Goal: Task Accomplishment & Management: Use online tool/utility

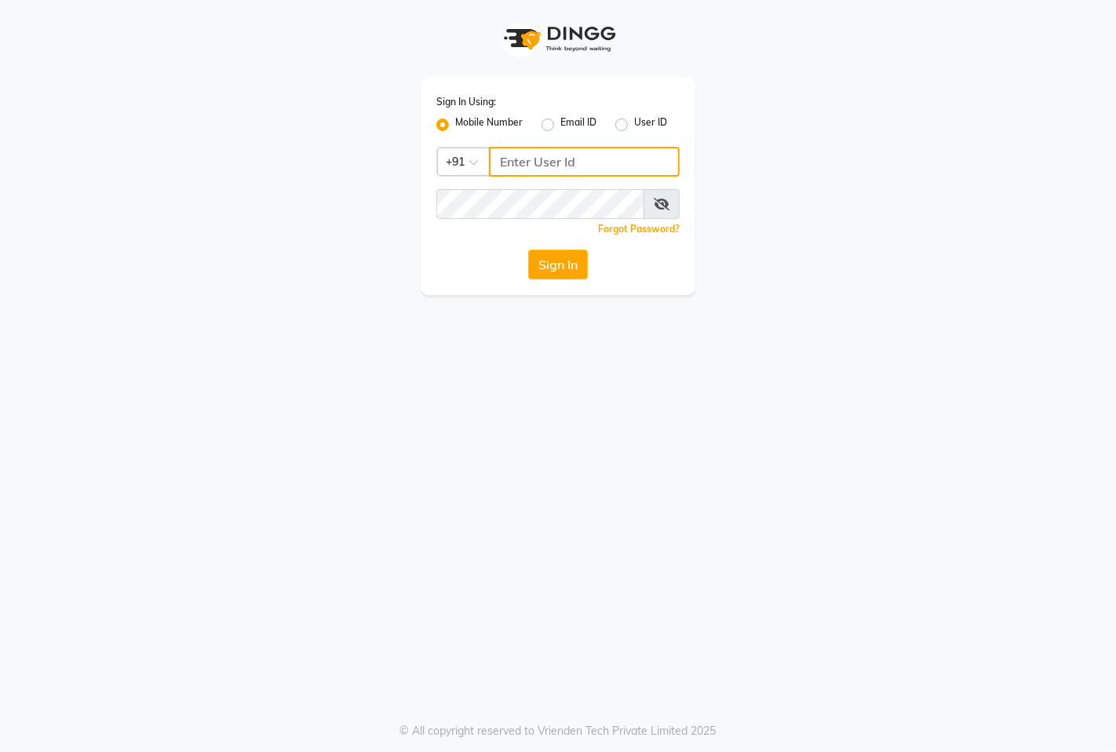
type input "8767730198"
click at [455, 123] on label "Mobile Number" at bounding box center [489, 124] width 68 height 19
click at [455, 123] on input "Mobile Number" at bounding box center [460, 120] width 10 height 10
drag, startPoint x: 535, startPoint y: 162, endPoint x: 561, endPoint y: 177, distance: 29.2
click at [535, 161] on input "Username" at bounding box center [584, 162] width 191 height 30
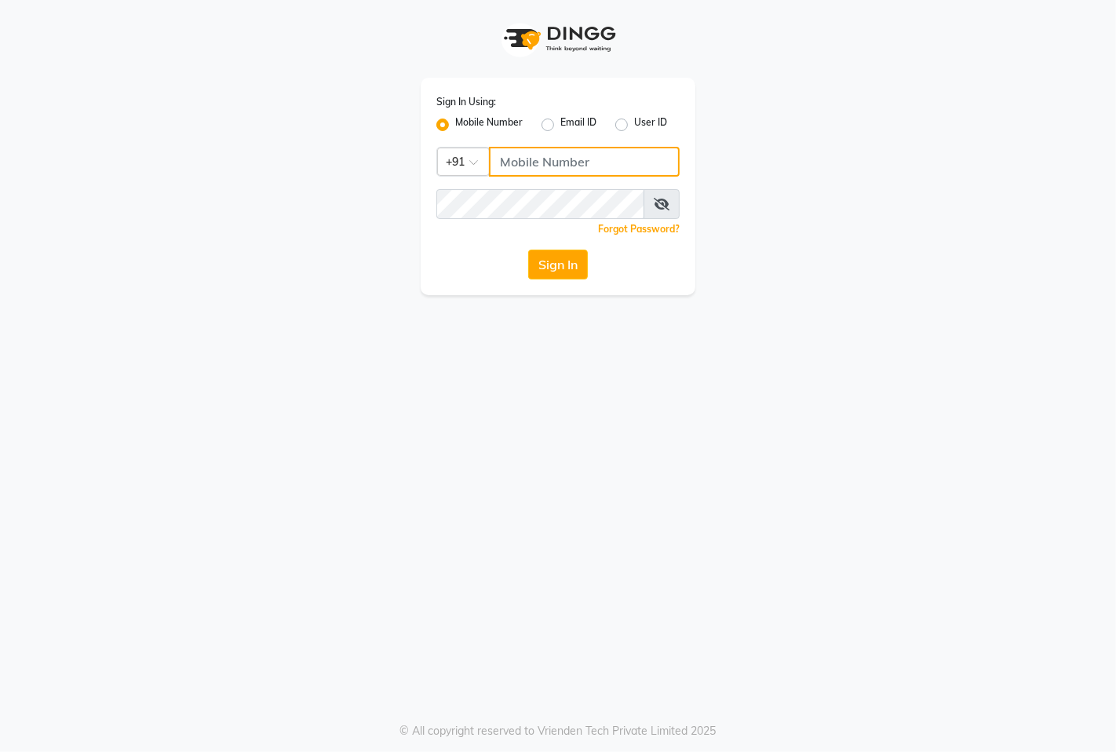
type input "8767730198"
click at [550, 263] on button "Sign In" at bounding box center [558, 265] width 60 height 30
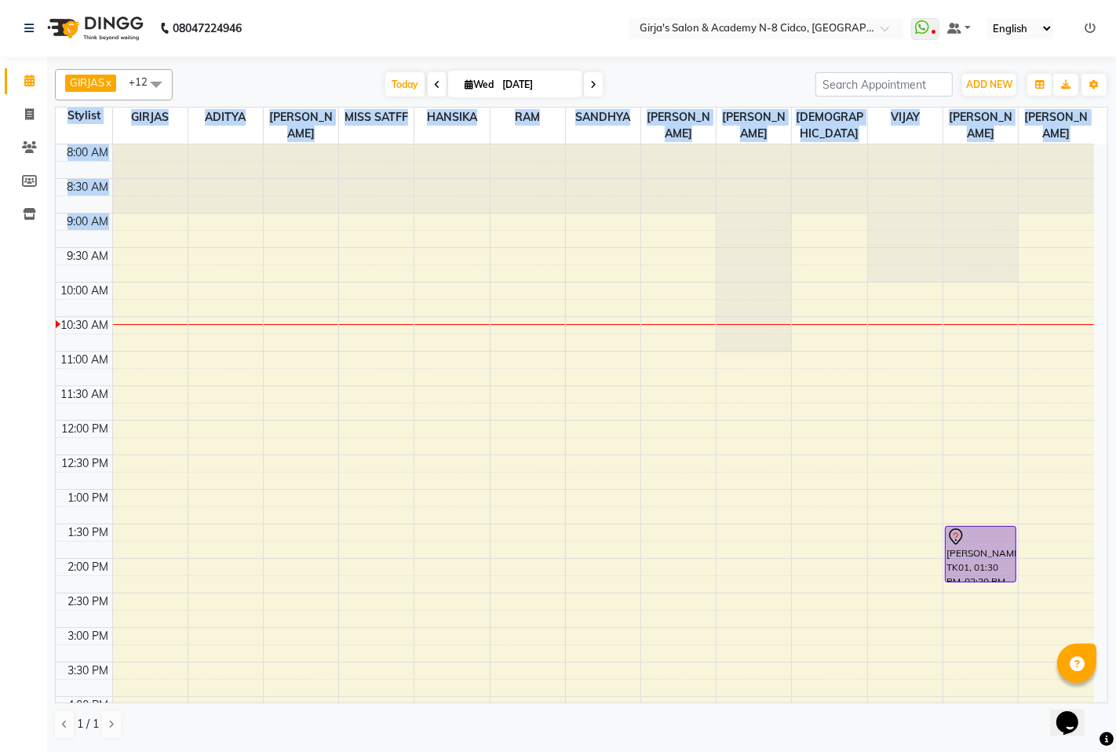
drag, startPoint x: 1113, startPoint y: 230, endPoint x: 1087, endPoint y: 230, distance: 26.7
click at [1087, 230] on div "GIRJAS x ADITYA x ANIKET x MISS SATFF x HANSIKA x RAM x SANDHYA x SAROJ x SNEHA…" at bounding box center [581, 403] width 1069 height 693
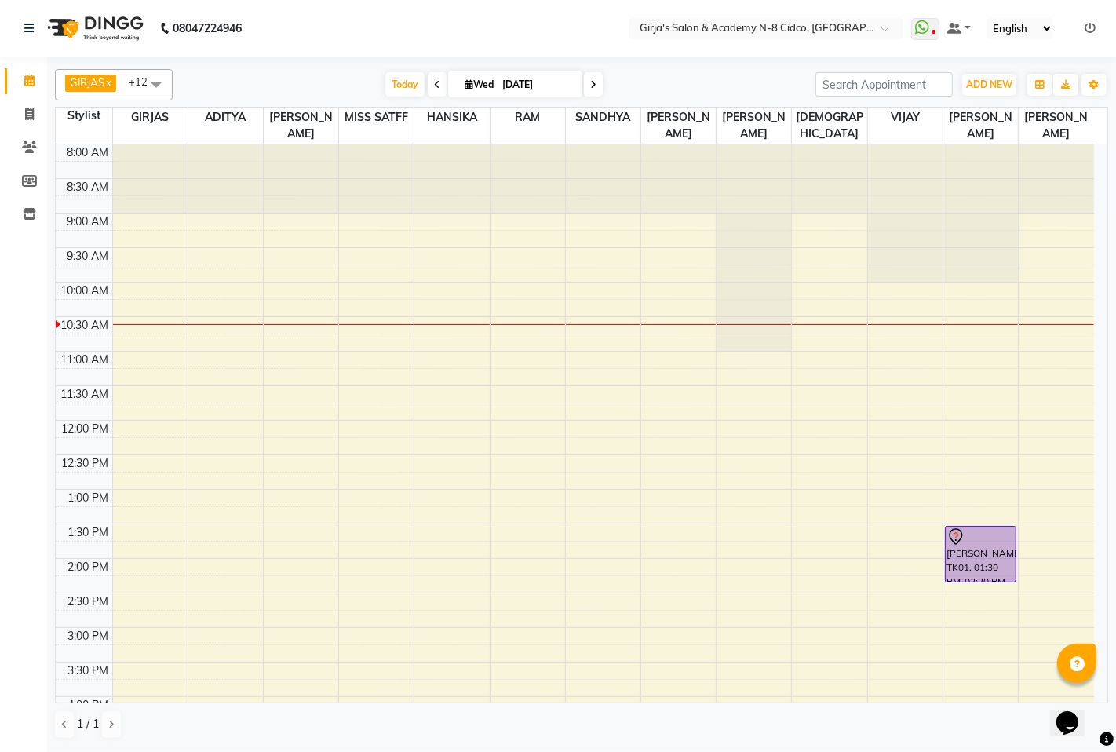
click at [599, 27] on nav "08047224946 Select Location × Girja's Salon & Academy N-8 Cidco, Aurangabad Wha…" at bounding box center [558, 28] width 1116 height 57
click at [499, 27] on nav "08047224946 Select Location × Girja's Salon & Academy N-8 Cidco, Aurangabad Wha…" at bounding box center [558, 28] width 1116 height 57
drag, startPoint x: 389, startPoint y: 24, endPoint x: 397, endPoint y: 0, distance: 25.6
click at [389, 21] on nav "08047224946 Select Location × Girja's Salon & Academy N-8 Cidco, Aurangabad Wha…" at bounding box center [558, 28] width 1116 height 57
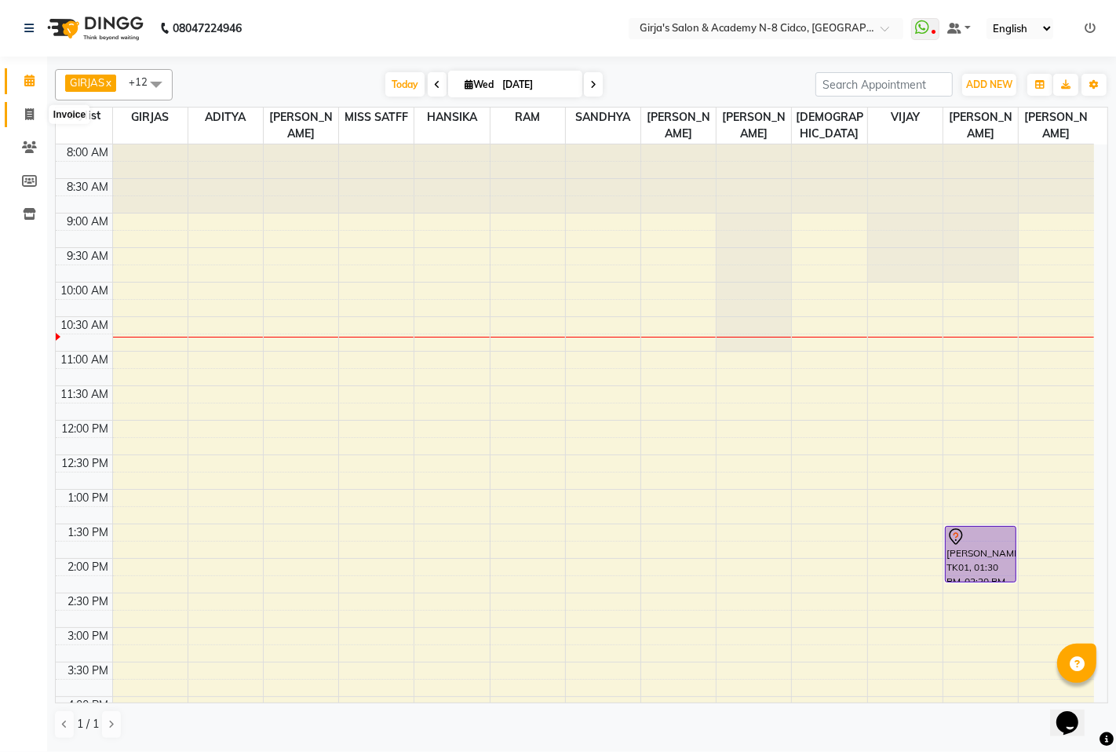
click at [29, 119] on icon at bounding box center [29, 114] width 9 height 12
select select "66"
select select "service"
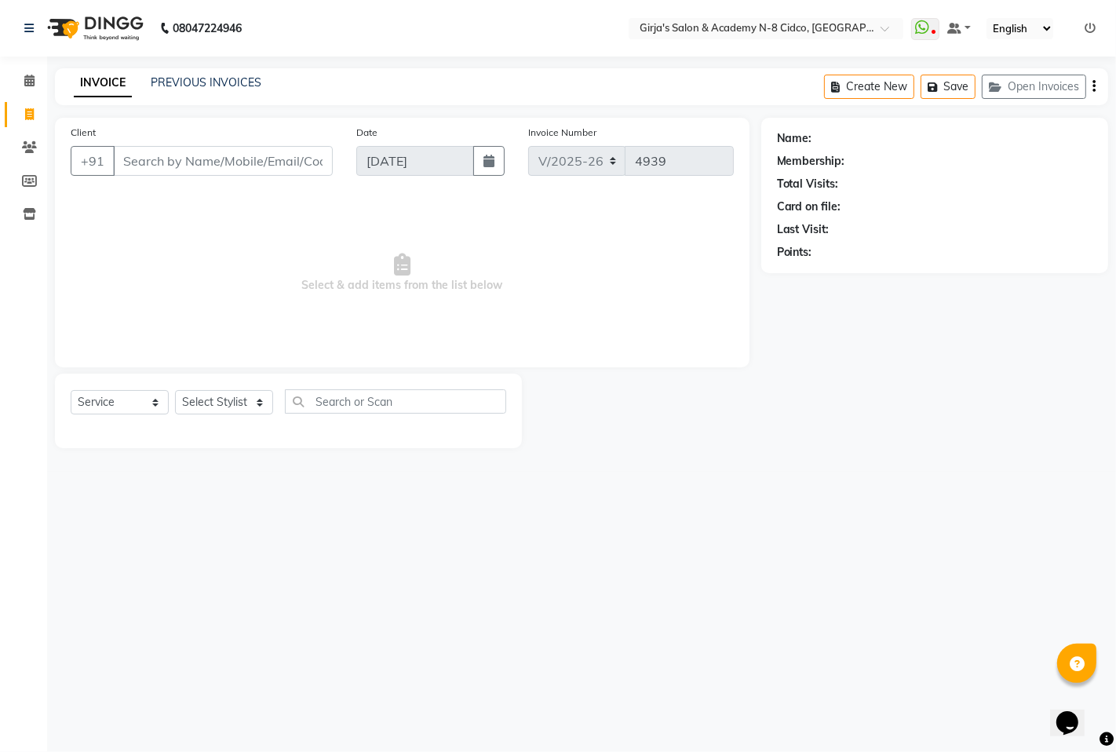
select select "66554"
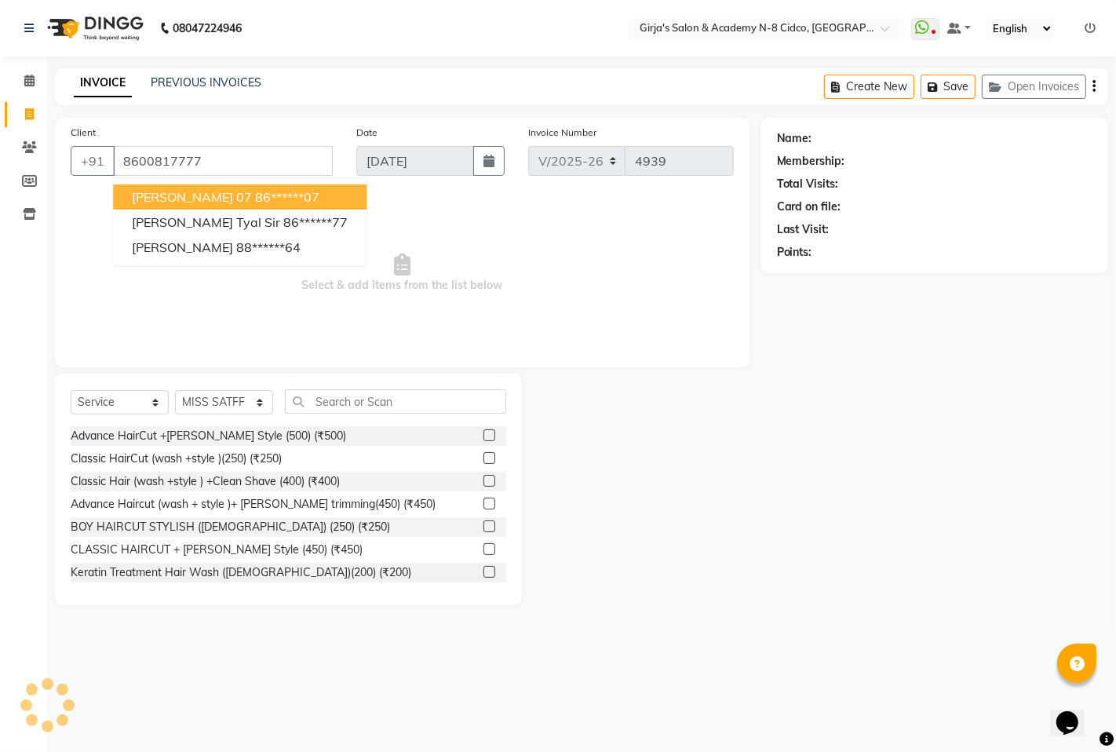
type input "8600817777"
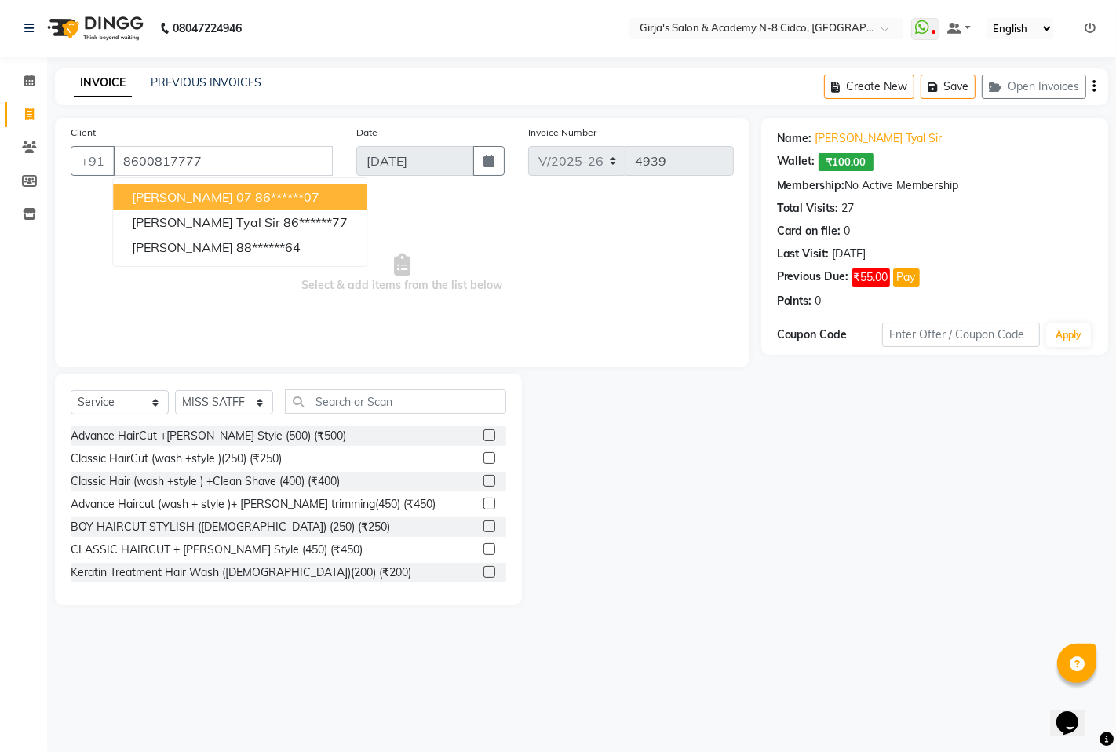
drag, startPoint x: 678, startPoint y: 428, endPoint x: 292, endPoint y: 452, distance: 387.0
click at [667, 433] on div at bounding box center [641, 490] width 239 height 232
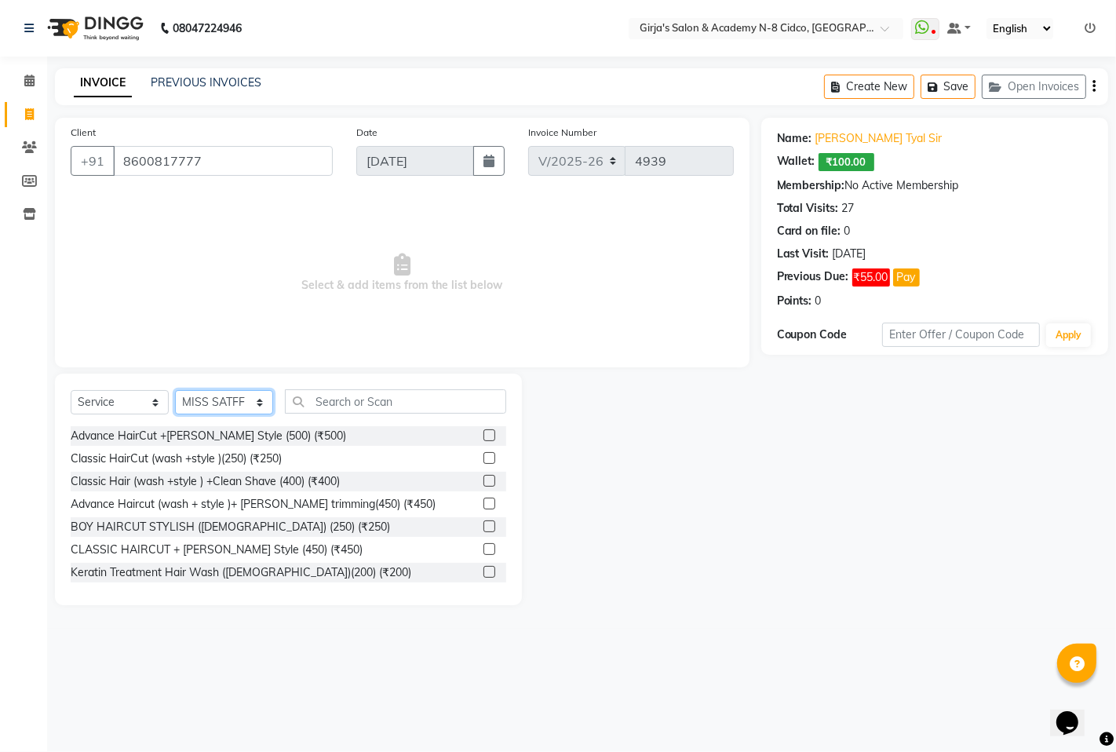
click at [221, 411] on select "Select Stylist ADITYA ANIKET BEAUTY M GIRJAS HANSIKA KOMAL MISS SATFF MONA PATY…" at bounding box center [224, 402] width 98 height 24
select select "34069"
click at [175, 391] on select "Select Stylist ADITYA ANIKET BEAUTY M GIRJAS HANSIKA KOMAL MISS SATFF MONA PATY…" at bounding box center [224, 402] width 98 height 24
click at [370, 396] on input "text" at bounding box center [395, 401] width 221 height 24
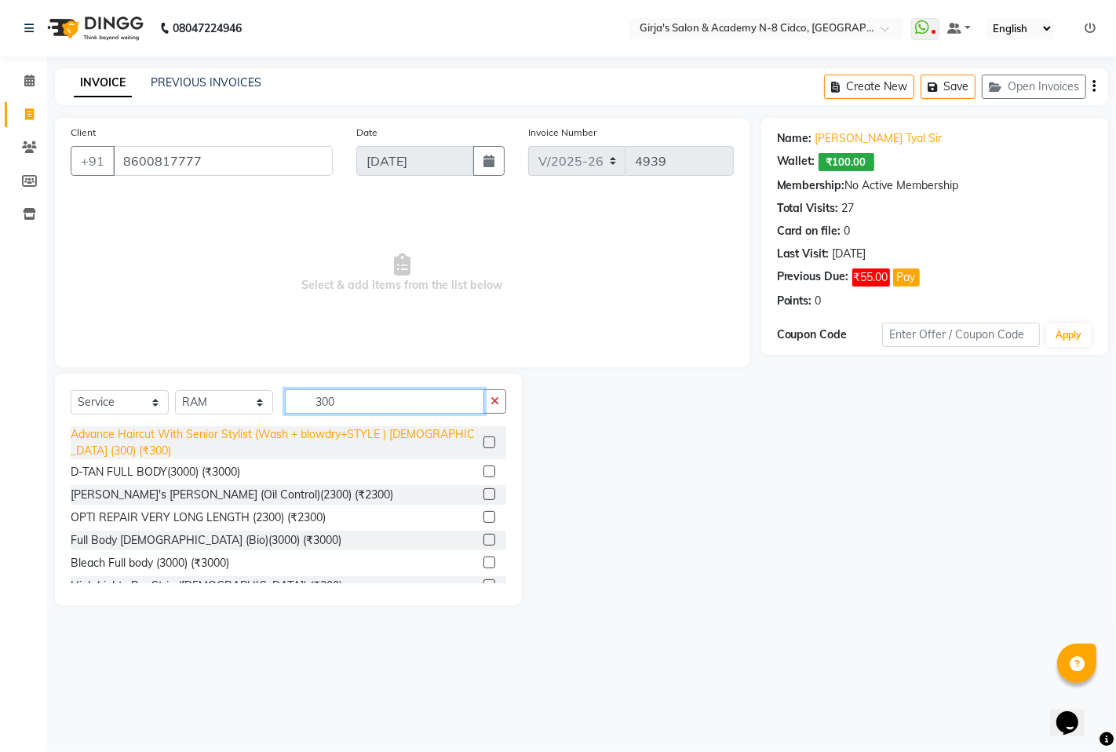
type input "300"
click at [312, 429] on div "Advance Haircut With Senior Stylist (Wash + blowdry+STYLE ) MALE (300) (₹300)" at bounding box center [274, 442] width 407 height 33
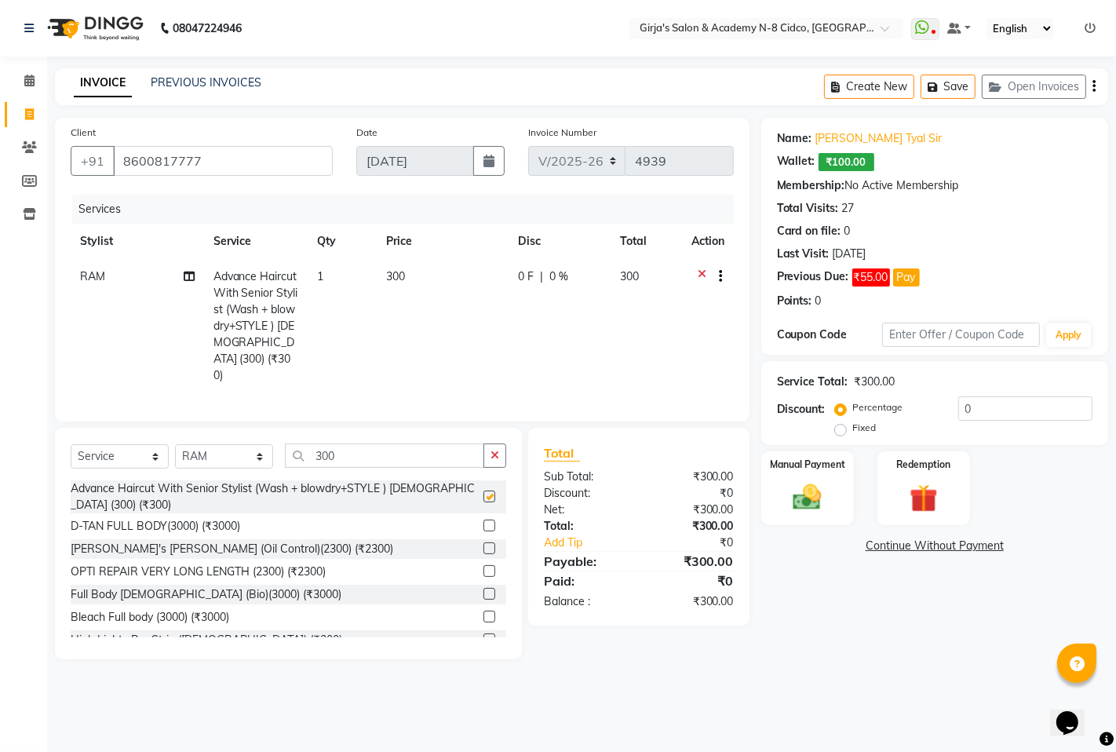
checkbox input "false"
click at [393, 444] on input "300" at bounding box center [384, 456] width 199 height 24
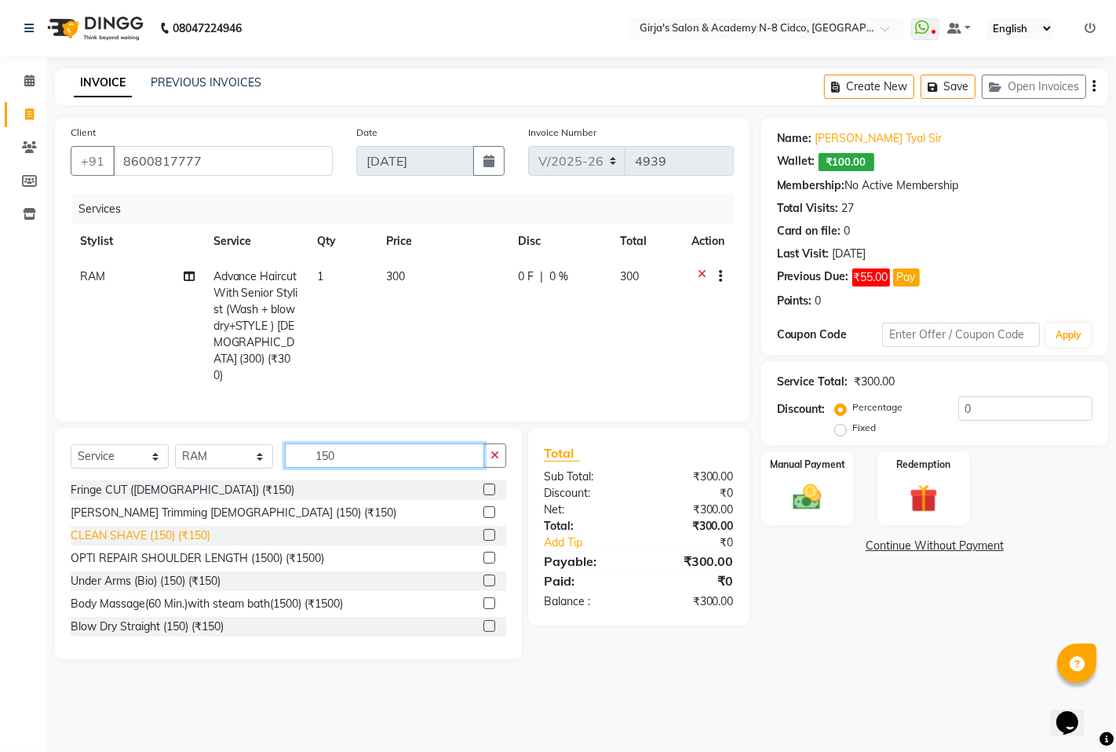
type input "150"
click at [163, 528] on div "CLEAN SHAVE (150) (₹150)" at bounding box center [141, 536] width 140 height 16
checkbox input "false"
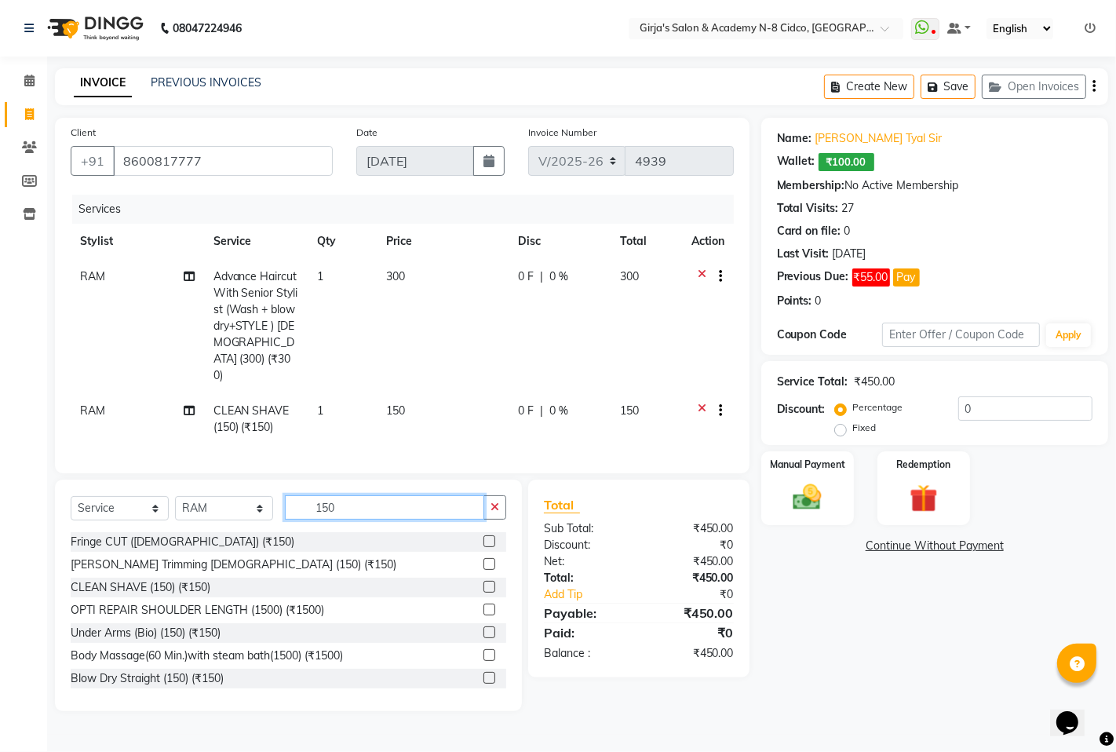
click at [362, 495] on input "150" at bounding box center [384, 507] width 199 height 24
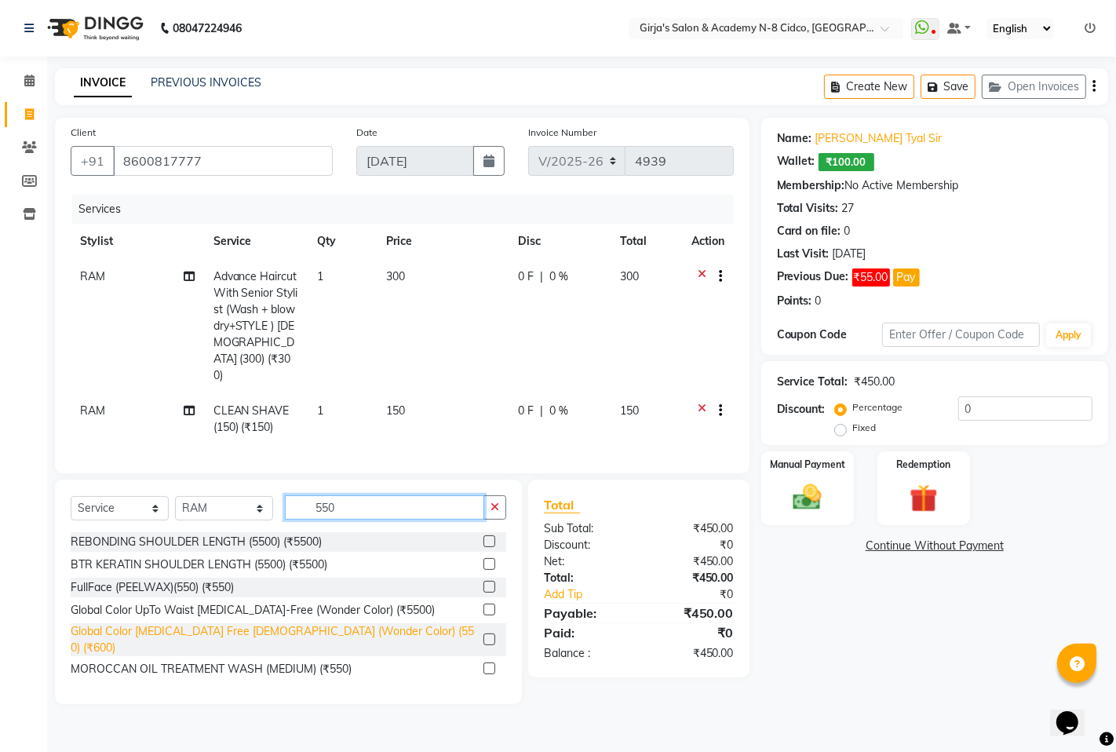
type input "550"
click at [357, 623] on div "Global Color Ammonia Free Male (Wonder Color) (550) (₹600)" at bounding box center [274, 639] width 407 height 33
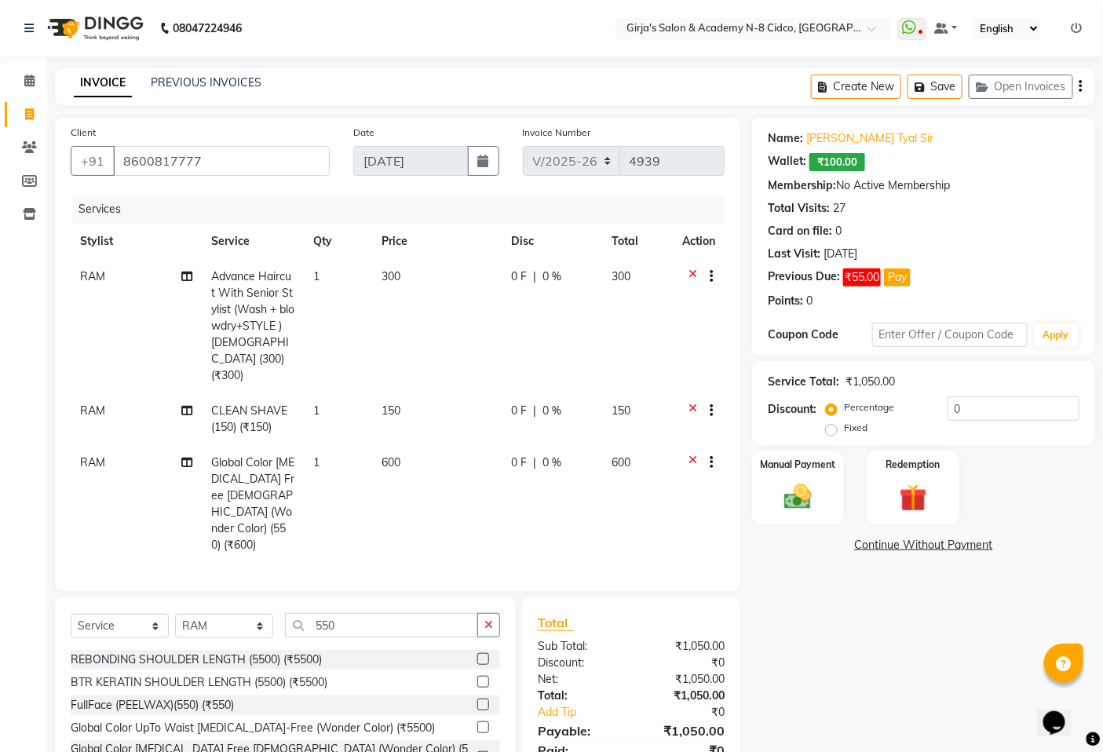
checkbox input "false"
click at [857, 137] on link "Swapnil Tyal Sir" at bounding box center [869, 138] width 127 height 16
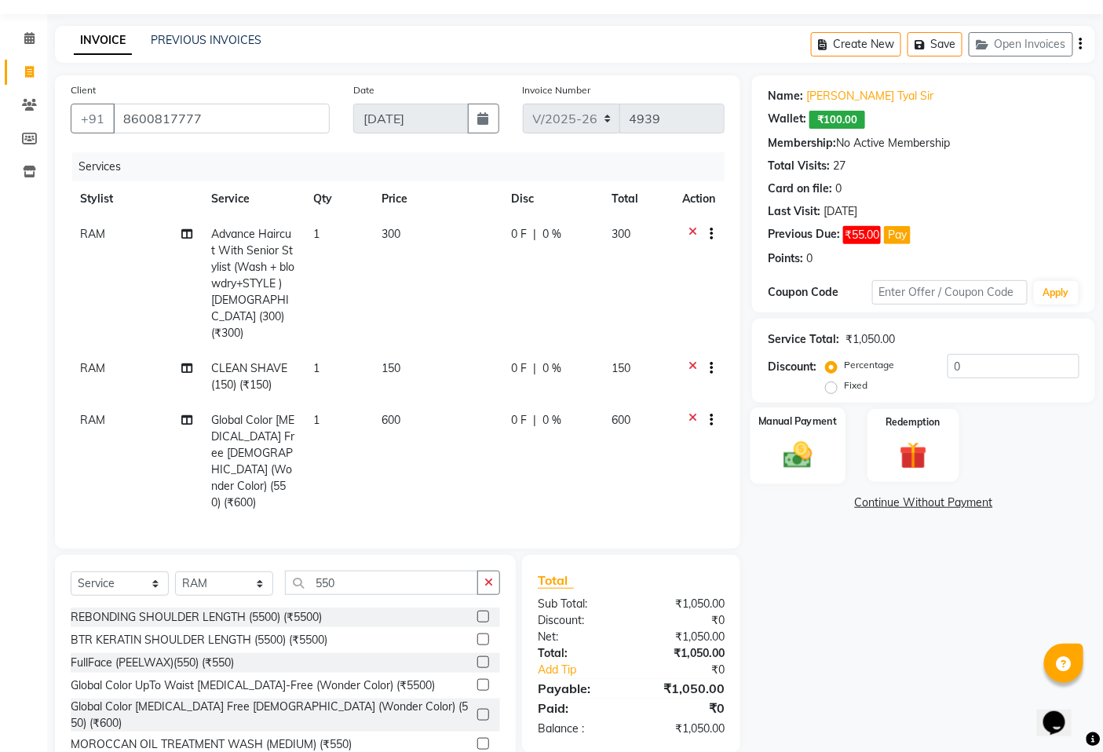
click at [776, 442] on img at bounding box center [798, 454] width 47 height 33
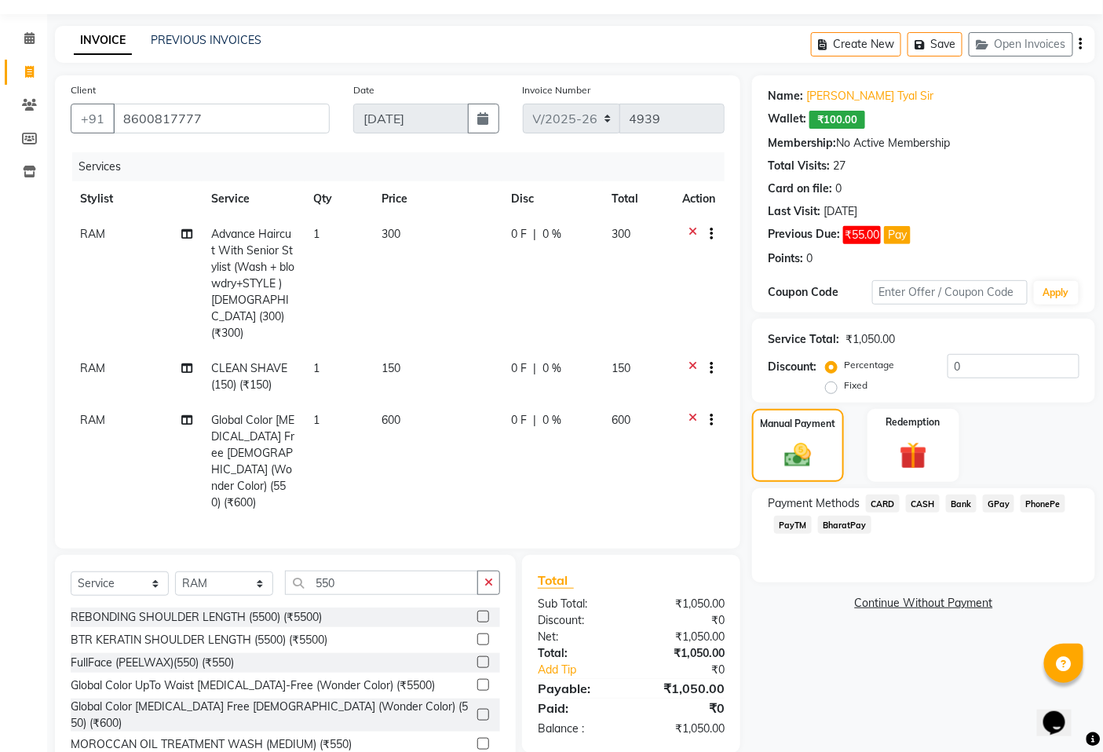
click at [922, 506] on span "CASH" at bounding box center [923, 504] width 34 height 18
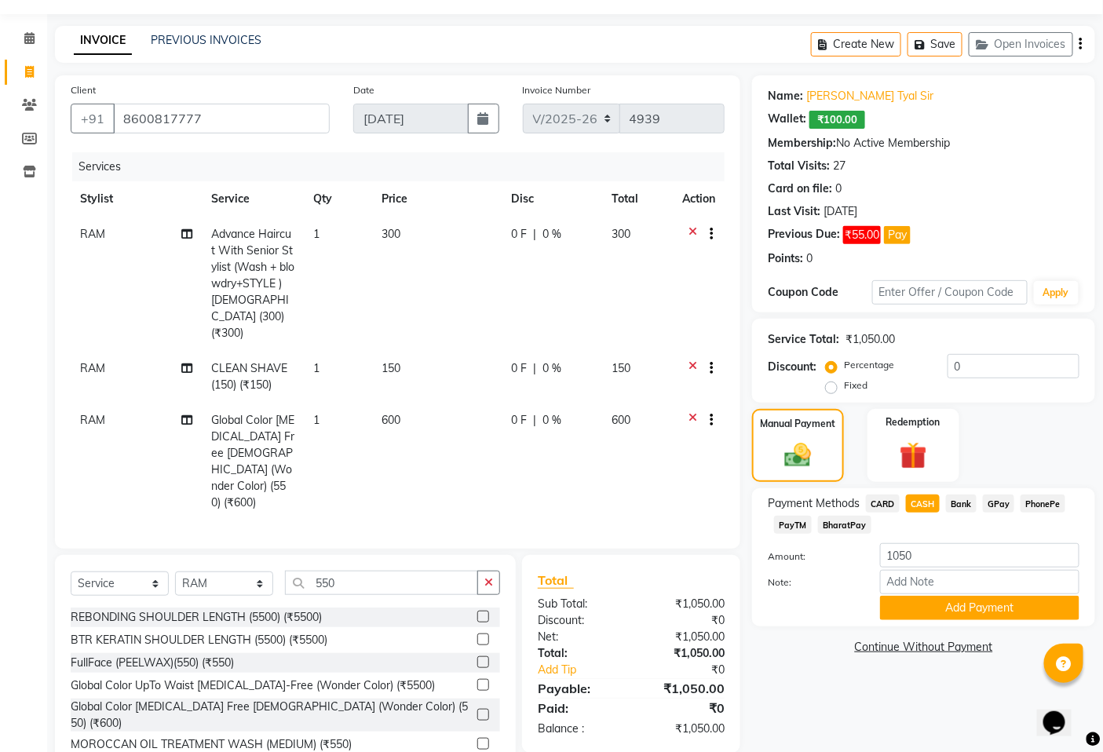
drag, startPoint x: 925, startPoint y: 603, endPoint x: 932, endPoint y: 650, distance: 47.6
click at [925, 606] on button "Add Payment" at bounding box center [979, 608] width 199 height 24
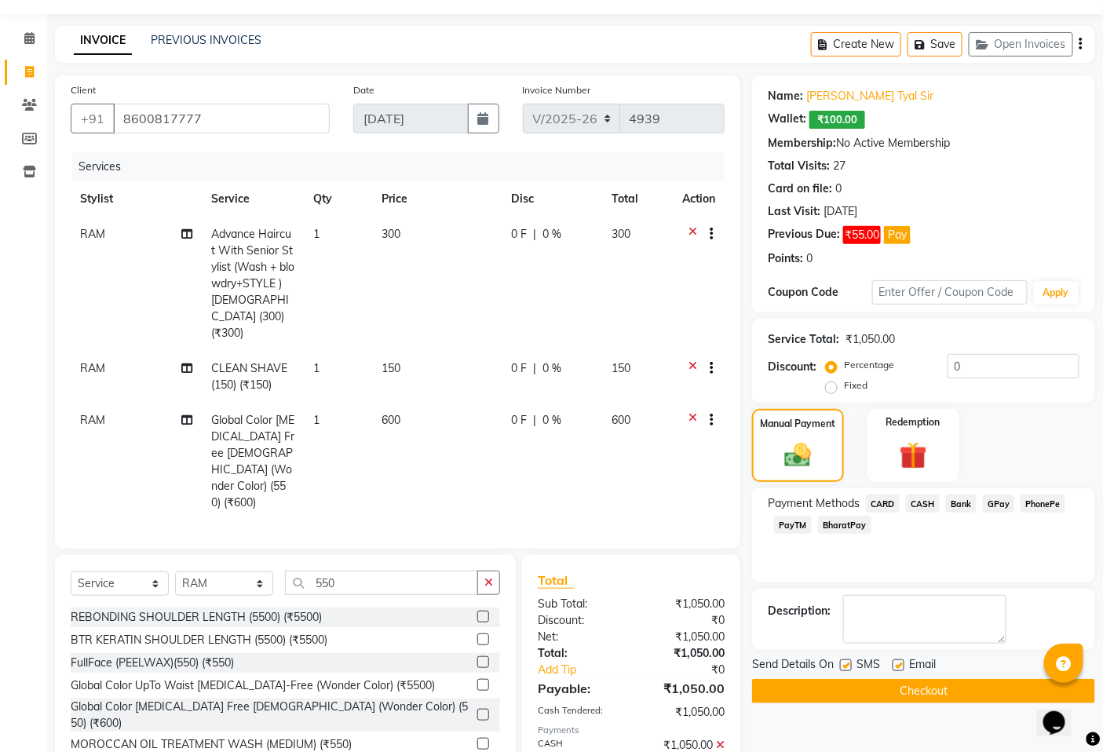
click at [933, 692] on button "Checkout" at bounding box center [923, 691] width 343 height 24
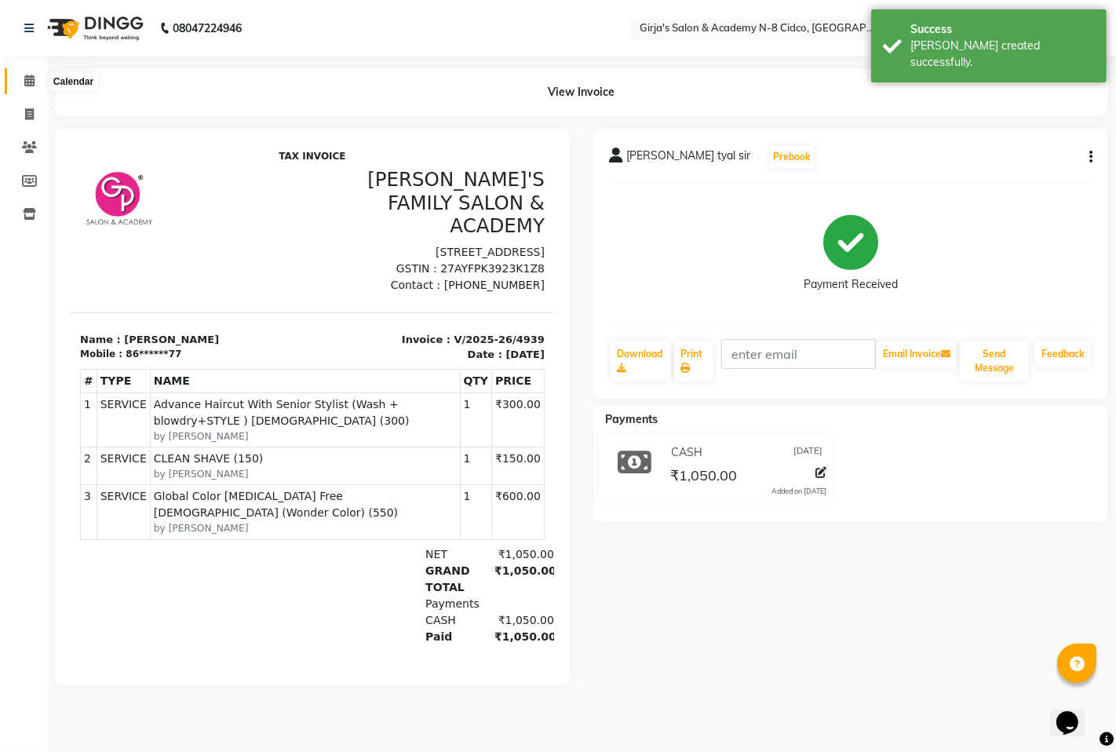
click at [27, 88] on span at bounding box center [29, 81] width 27 height 18
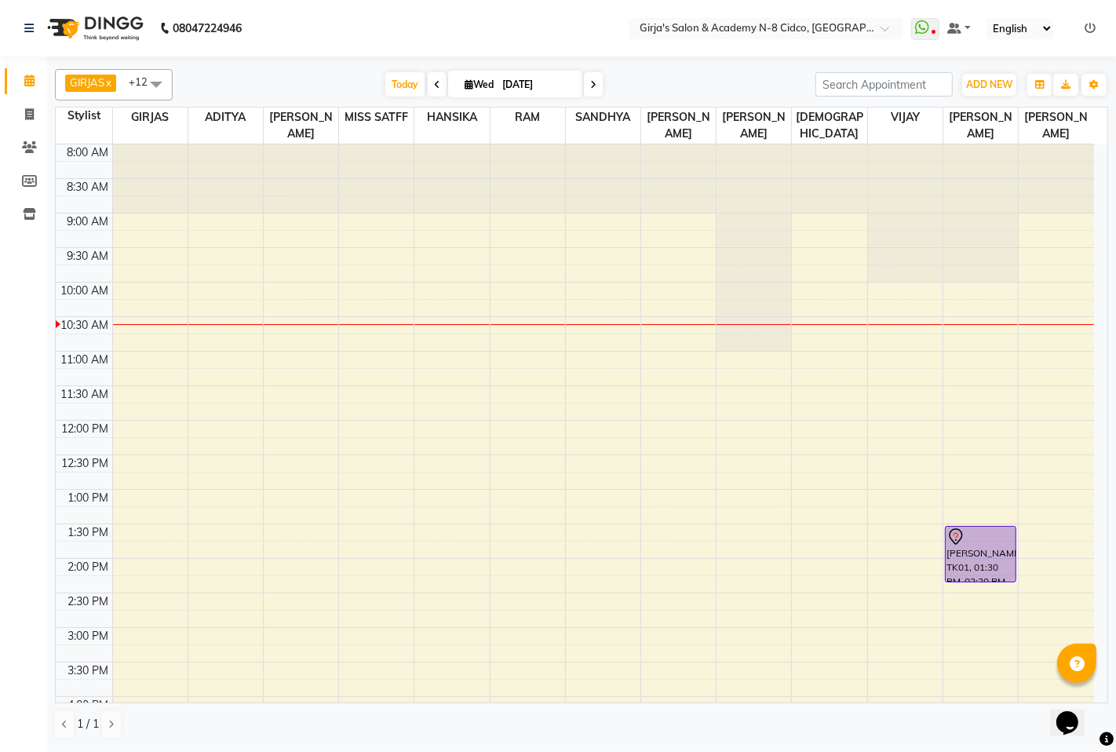
click at [519, 13] on nav "08047224946 Select Location × Girja's Salon & Academy N-8 Cidco, [GEOGRAPHIC_DA…" at bounding box center [558, 28] width 1116 height 57
click at [434, 85] on icon at bounding box center [437, 84] width 6 height 9
type input "02-09-2025"
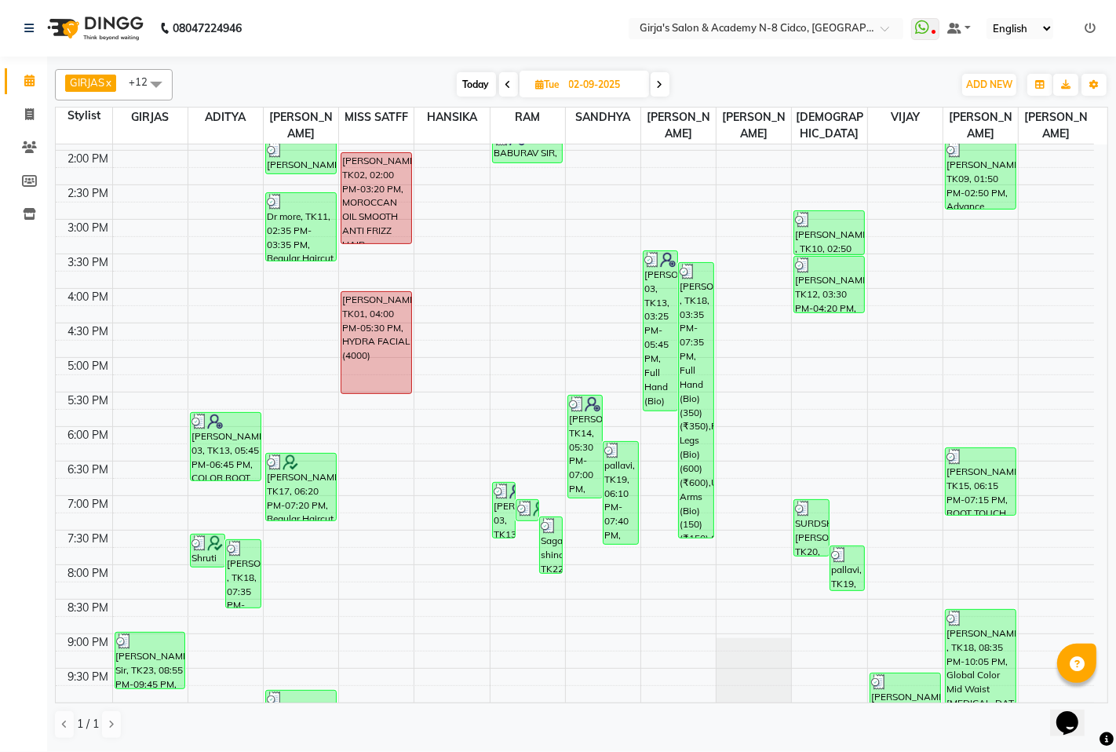
scroll to position [482, 0]
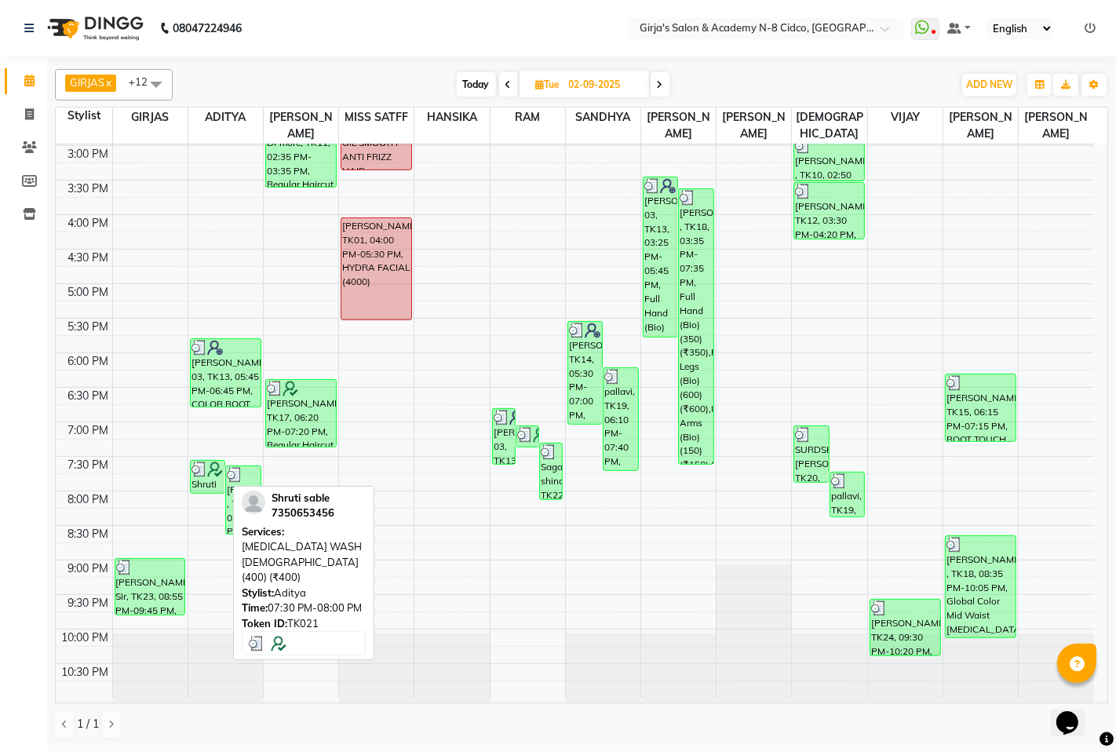
click at [197, 477] on div "Shruti sable, TK21, 07:30 PM-08:00 PM, DANDRUFF WASH FEMALE (400) (₹400)" at bounding box center [208, 477] width 34 height 32
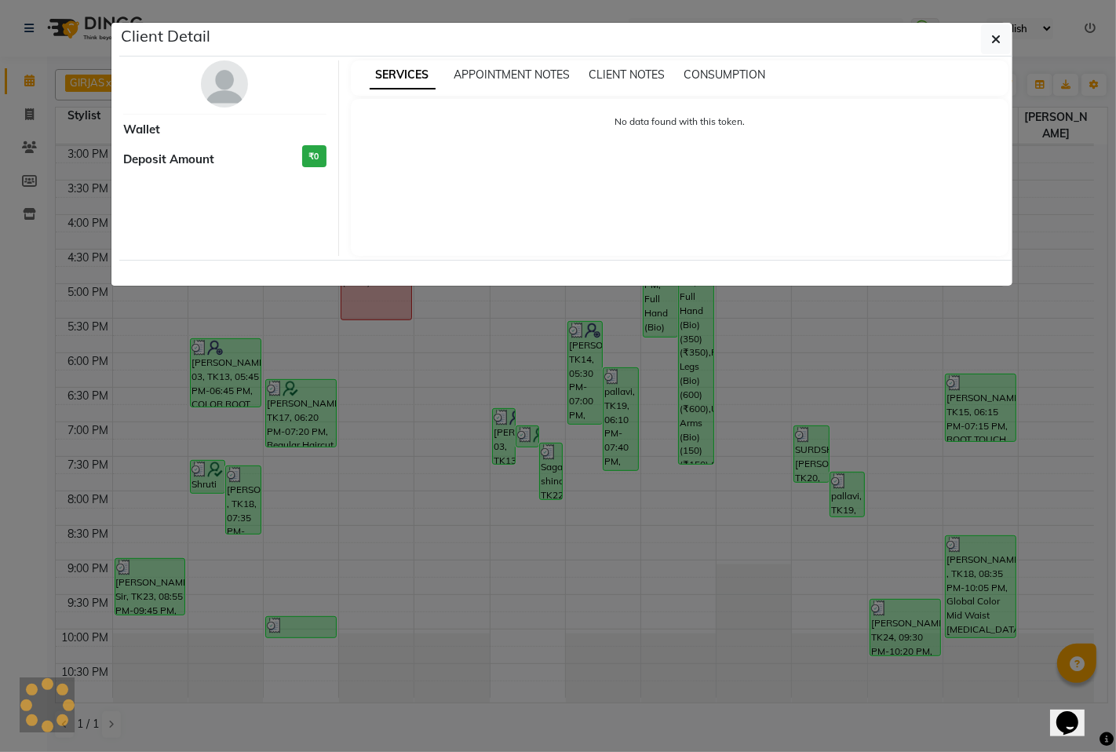
select select "3"
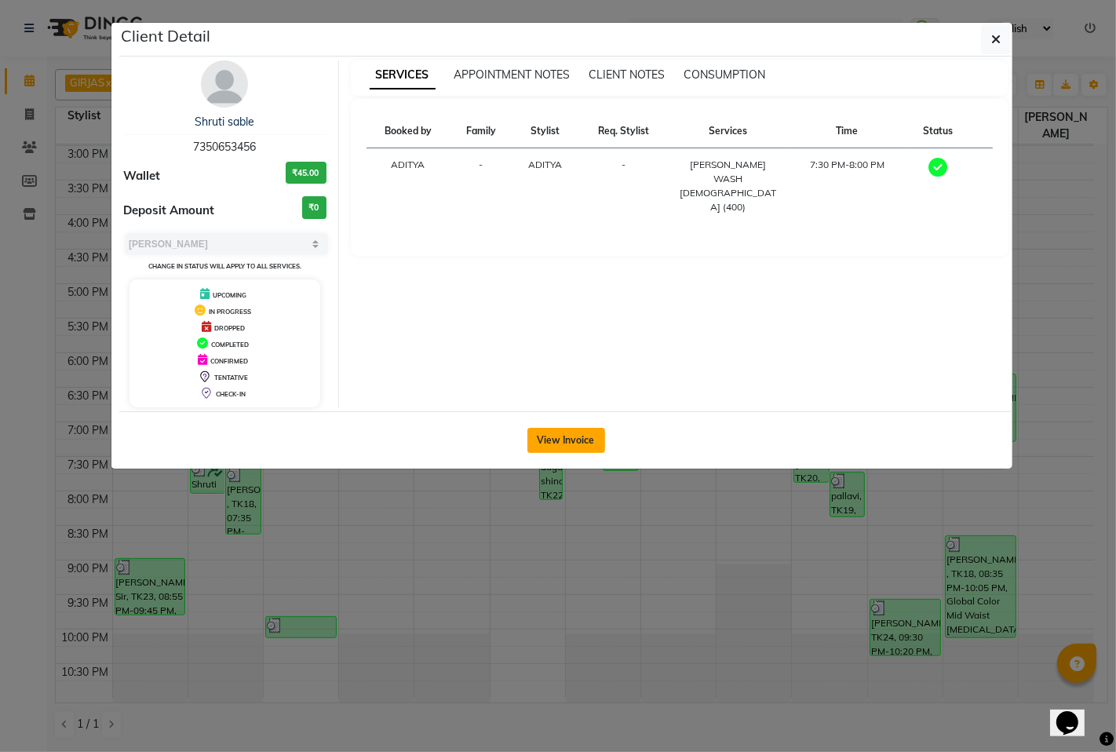
click at [556, 448] on button "View Invoice" at bounding box center [567, 440] width 78 height 25
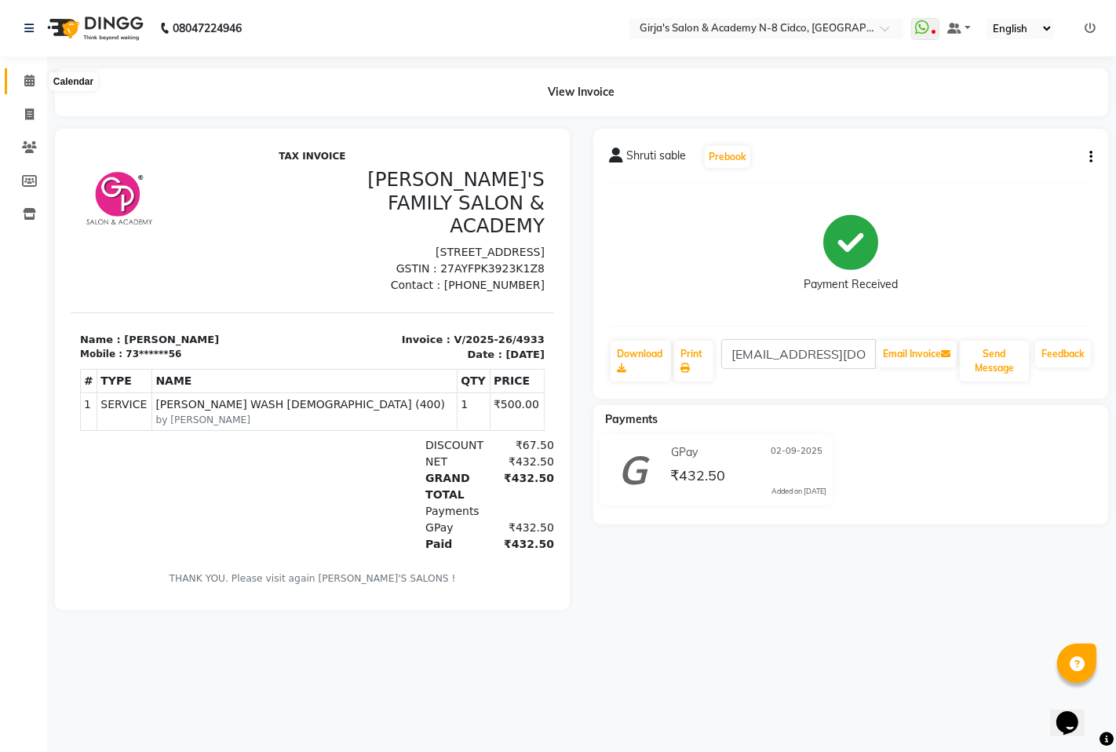
click at [26, 75] on icon at bounding box center [29, 81] width 10 height 12
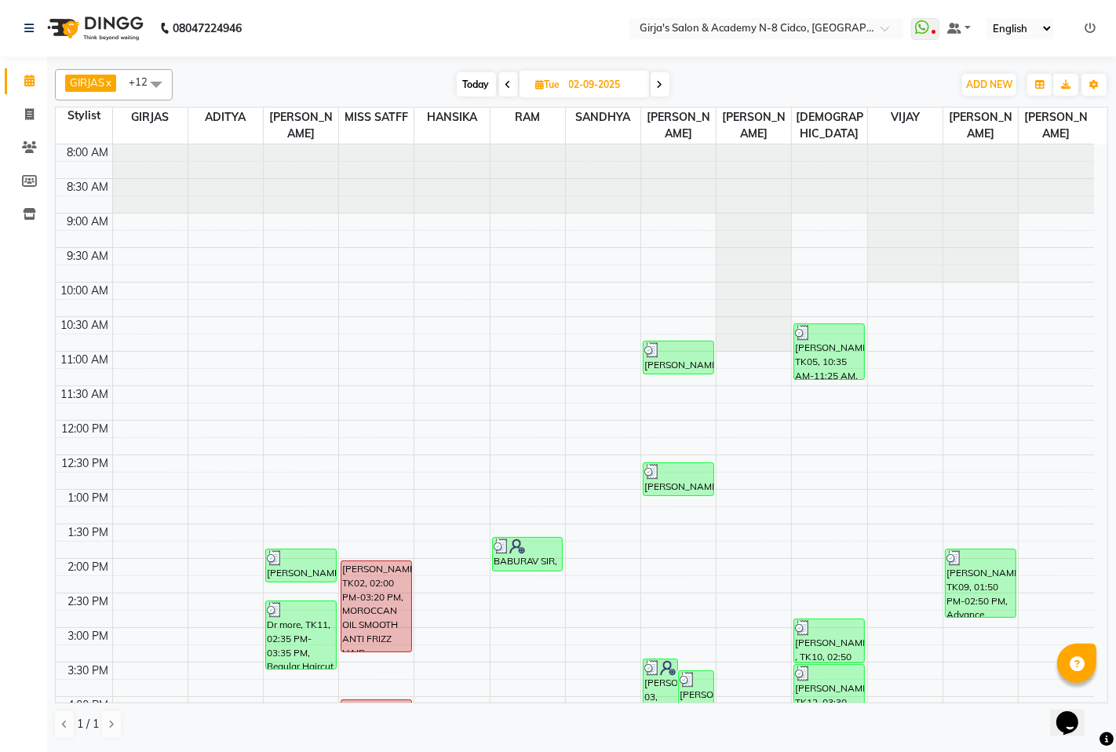
click at [461, 86] on span "Today" at bounding box center [476, 84] width 39 height 24
type input "03-09-2025"
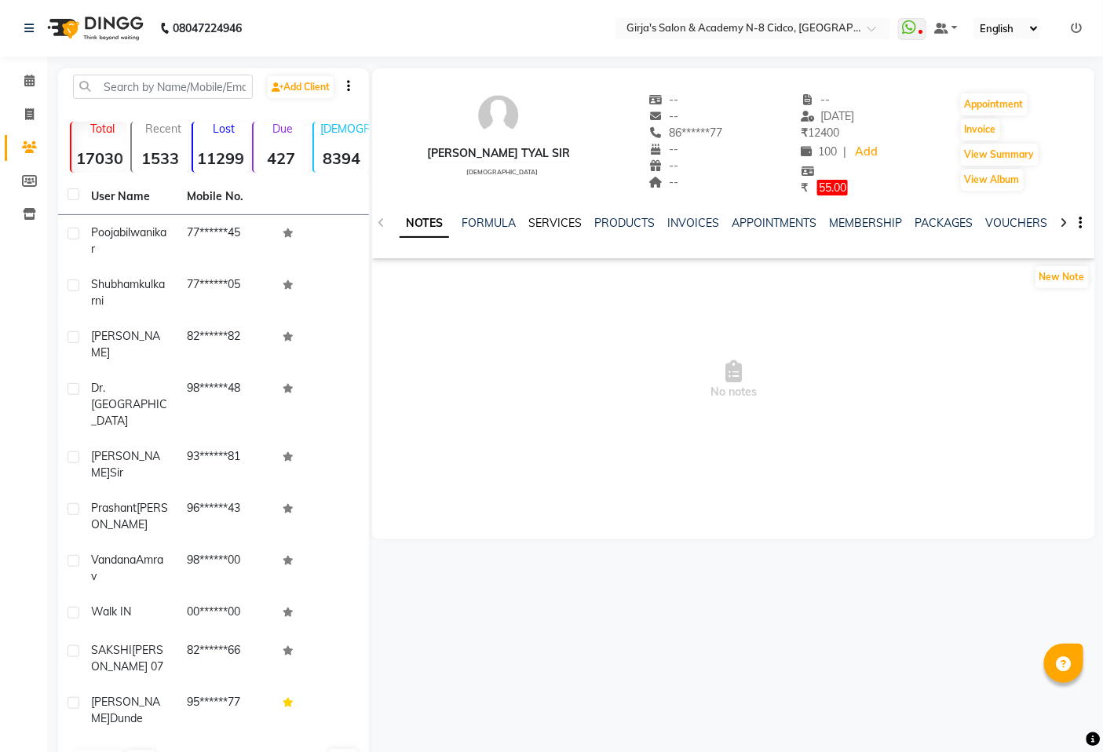
click at [539, 217] on link "SERVICES" at bounding box center [554, 223] width 53 height 14
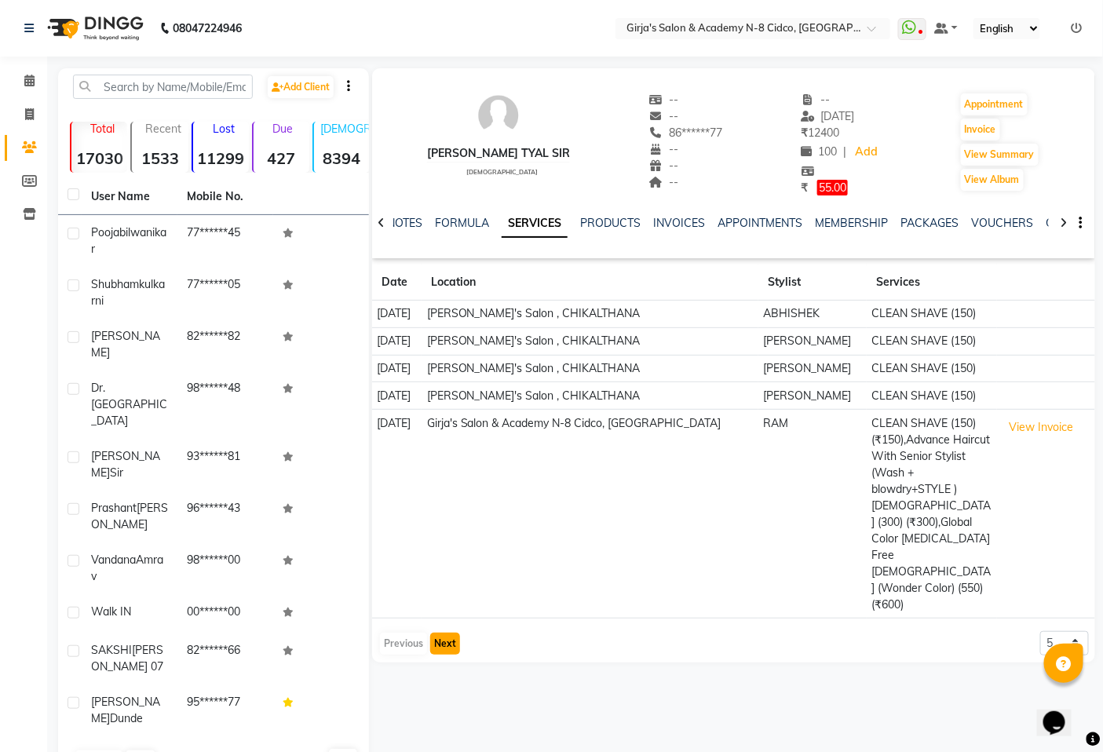
click at [436, 633] on button "Next" at bounding box center [445, 644] width 30 height 22
